Goal: Find specific page/section: Find specific page/section

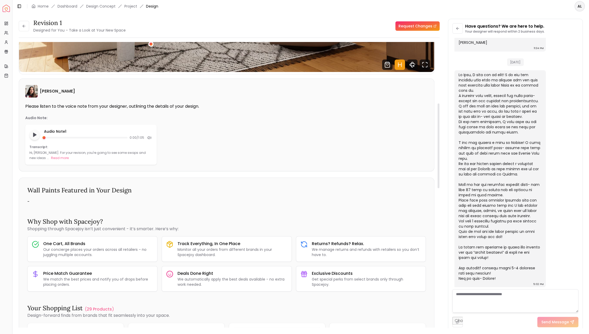
scroll to position [34, 0]
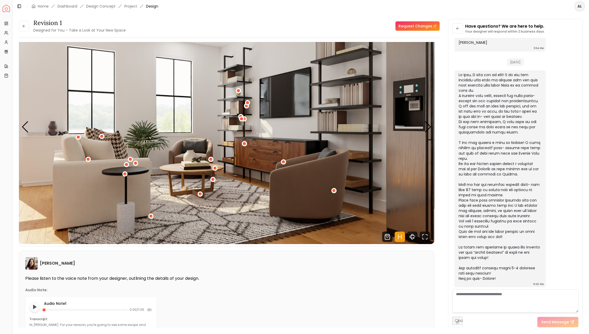
drag, startPoint x: 151, startPoint y: 8, endPoint x: 15, endPoint y: 42, distance: 139.7
click at [145, 10] on div "Toggle Sidebar Home Dashboard Design Concept Project Design" at bounding box center [88, 6] width 150 height 7
click at [23, 28] on icon at bounding box center [24, 26] width 4 height 4
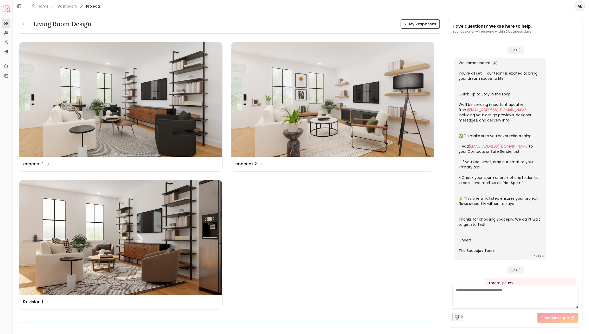
scroll to position [775, 0]
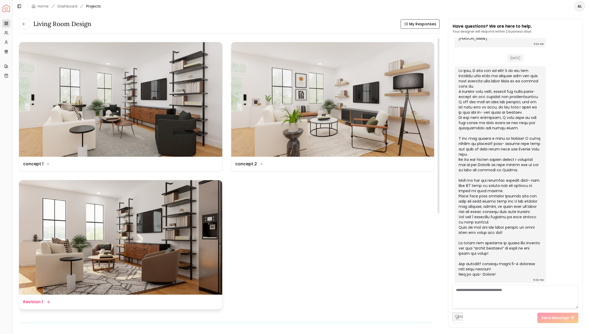
click at [47, 302] on icon at bounding box center [48, 302] width 2 height 0
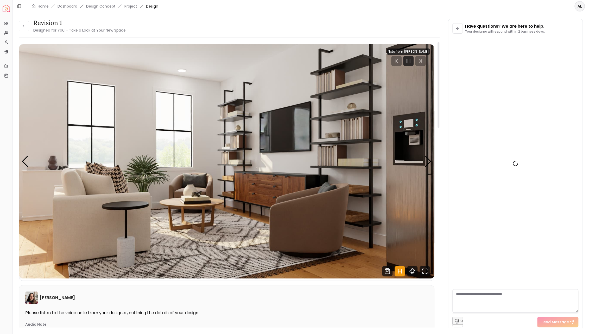
scroll to position [770, 0]
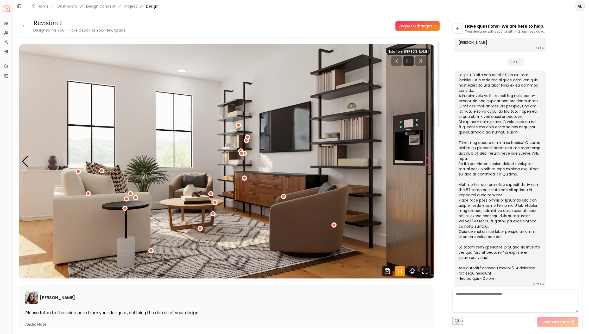
click at [428, 165] on div "Next slide" at bounding box center [428, 161] width 7 height 11
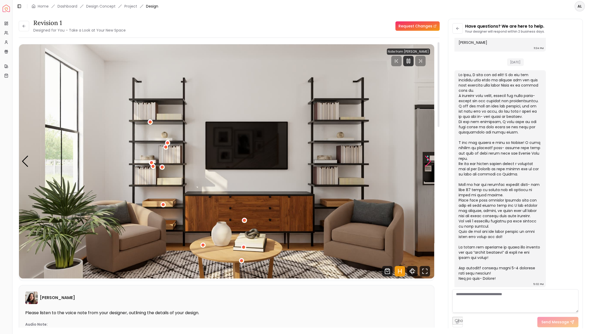
click at [428, 165] on div "Next slide" at bounding box center [428, 161] width 7 height 11
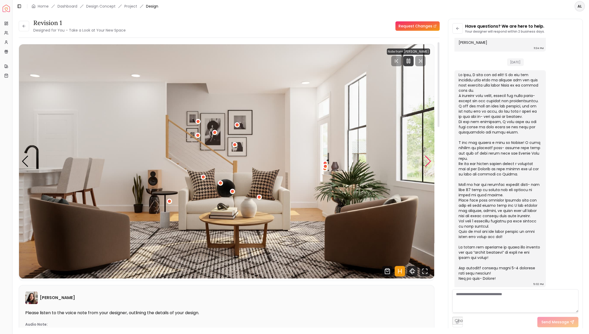
click at [428, 165] on div "Next slide" at bounding box center [428, 161] width 7 height 11
